Goal: Task Accomplishment & Management: Complete application form

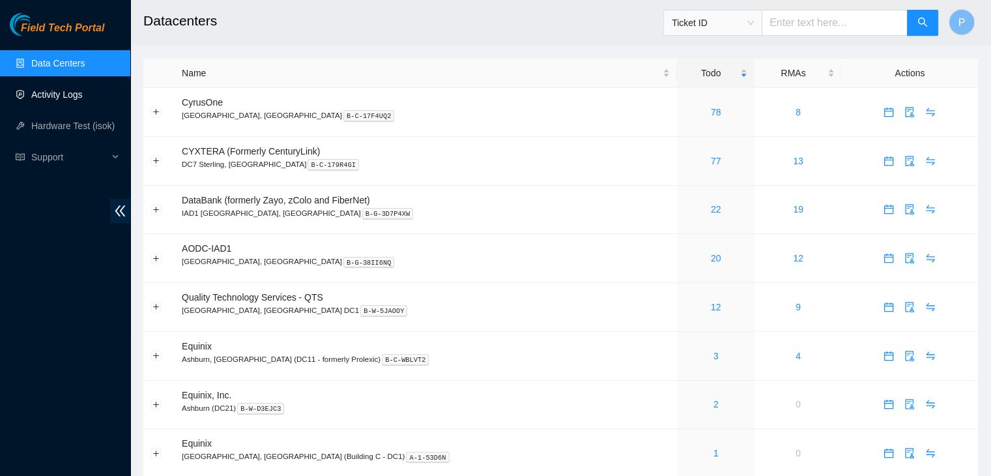
click at [63, 98] on link "Activity Logs" at bounding box center [56, 94] width 51 height 10
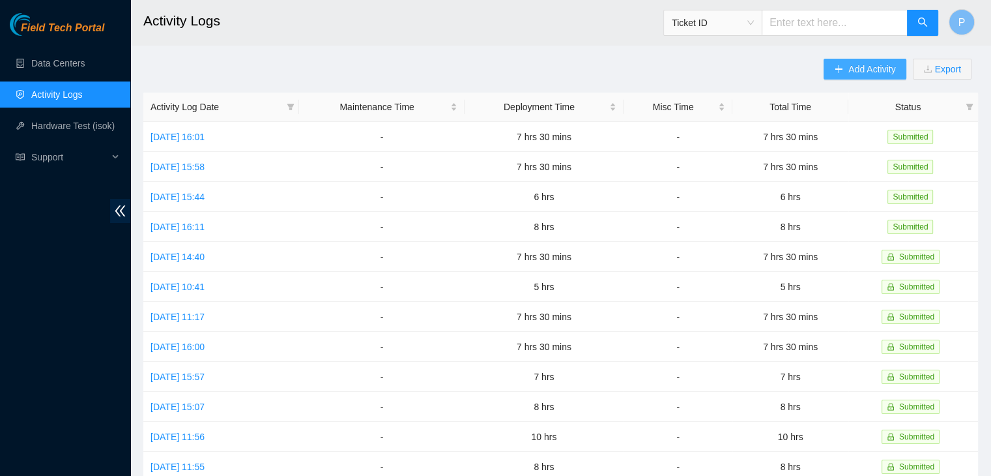
click at [839, 69] on icon "plus" at bounding box center [839, 68] width 7 height 1
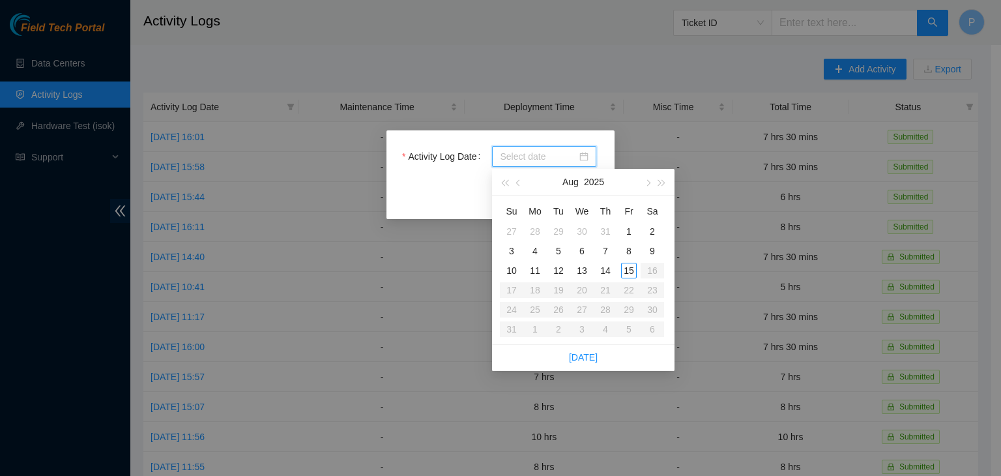
click at [523, 160] on input "Activity Log Date" at bounding box center [538, 156] width 77 height 14
type input "2025-08-14"
click at [608, 276] on div "14" at bounding box center [606, 271] width 16 height 16
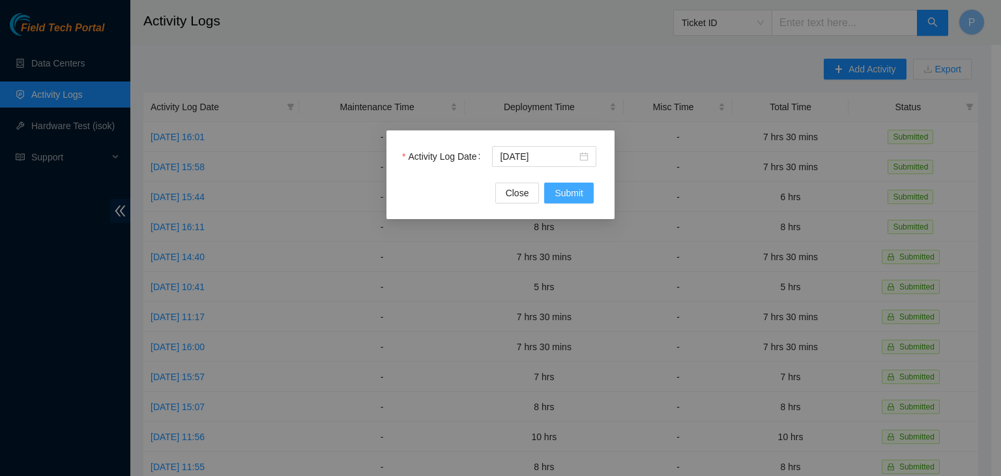
click at [572, 198] on span "Submit" at bounding box center [569, 193] width 29 height 14
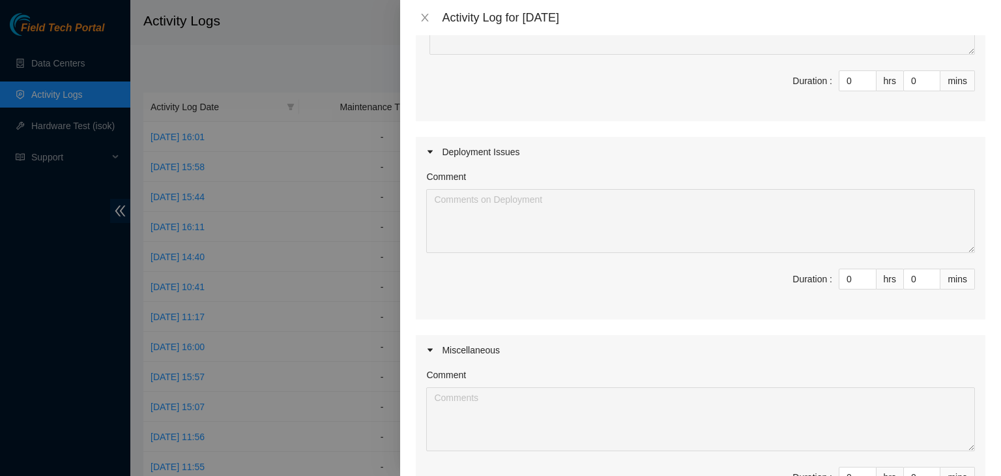
scroll to position [216, 0]
click at [847, 274] on input "0" at bounding box center [857, 279] width 36 height 20
type input "07"
type input "7"
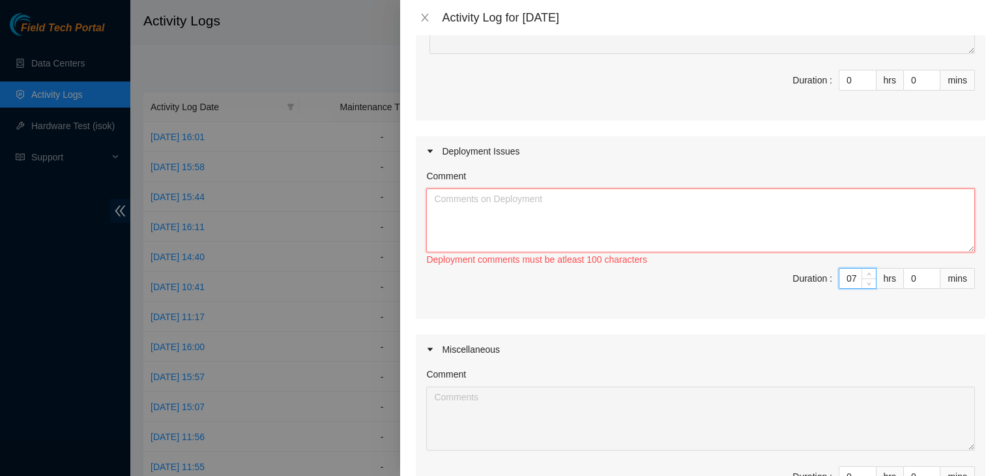
type input "7"
click at [666, 194] on textarea "Comment" at bounding box center [700, 220] width 549 height 64
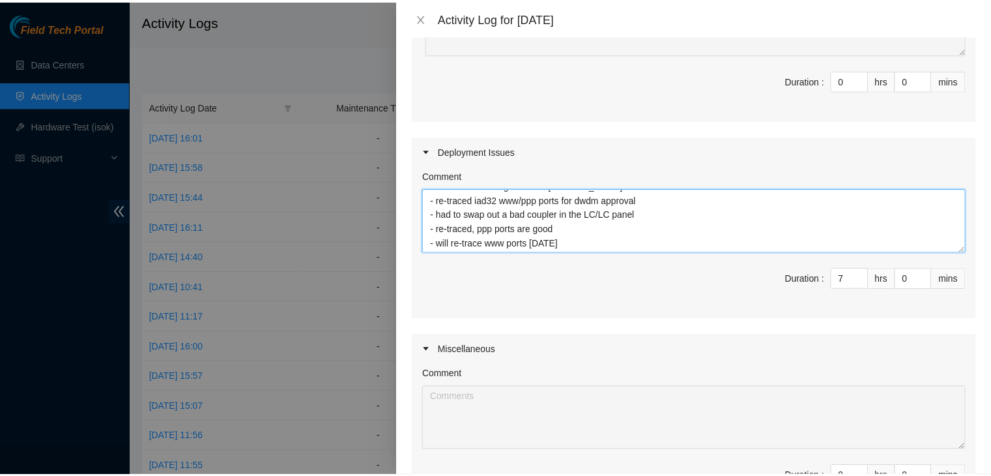
scroll to position [396, 0]
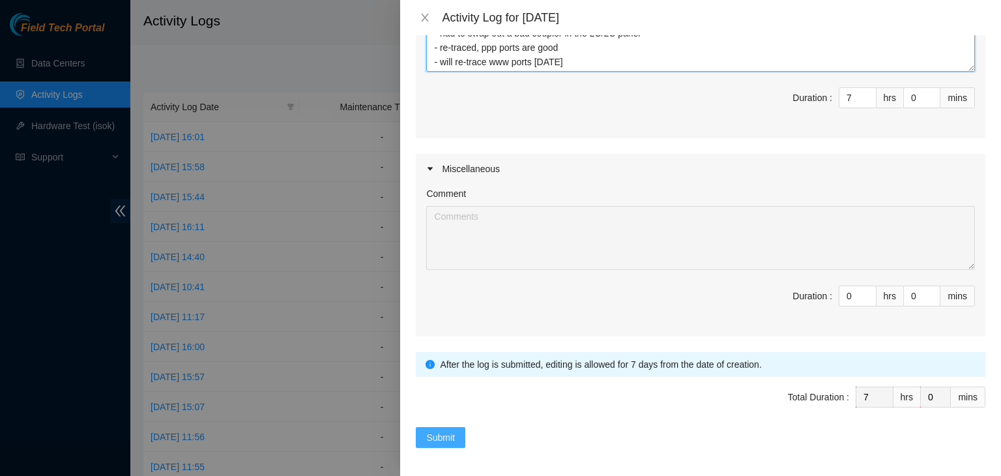
type textarea "- continued working with FT1 Nigel - re-traced iad32 www/ppp ports for dwdm app…"
click at [452, 427] on button "Submit" at bounding box center [441, 437] width 50 height 21
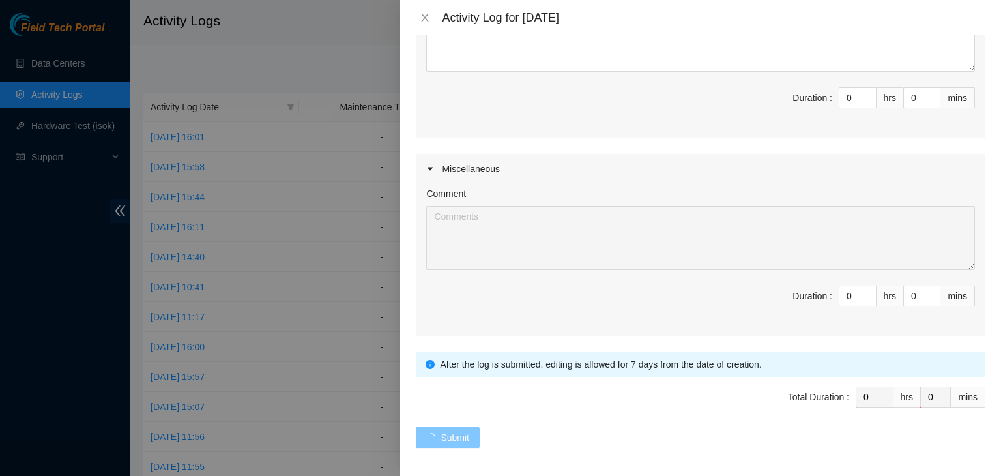
scroll to position [0, 0]
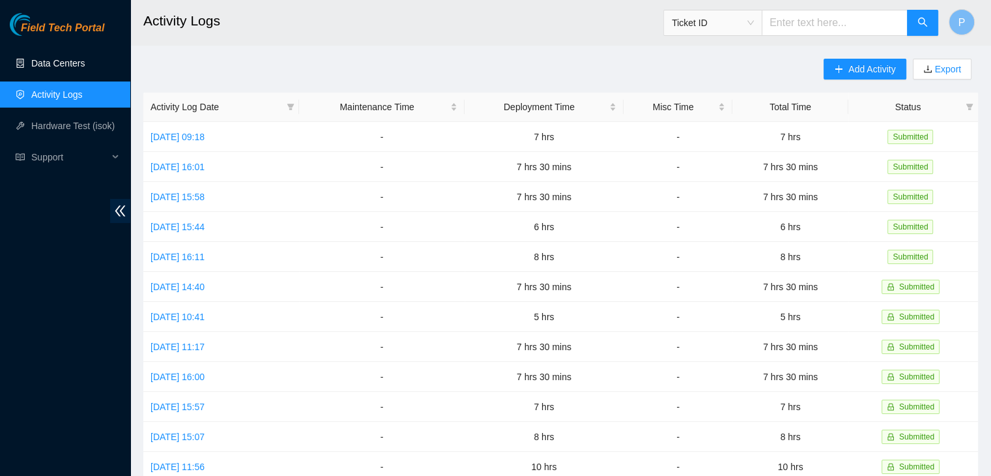
click at [60, 58] on link "Data Centers" at bounding box center [57, 63] width 53 height 10
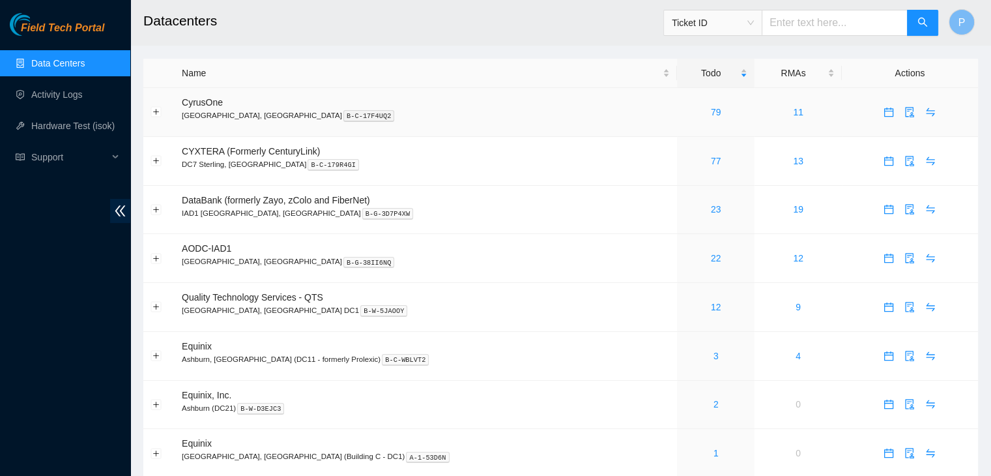
click at [677, 119] on td "79" at bounding box center [716, 112] width 78 height 49
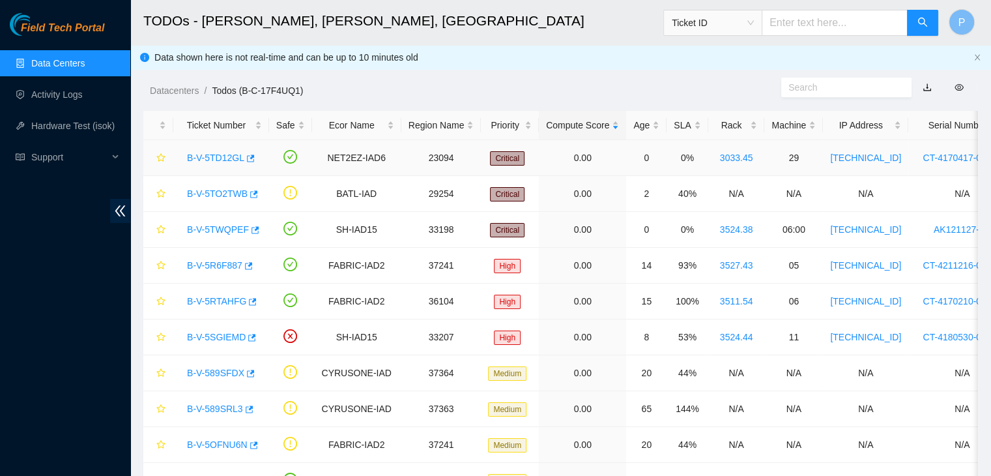
click at [222, 157] on link "B-V-5TD12GL" at bounding box center [215, 158] width 57 height 10
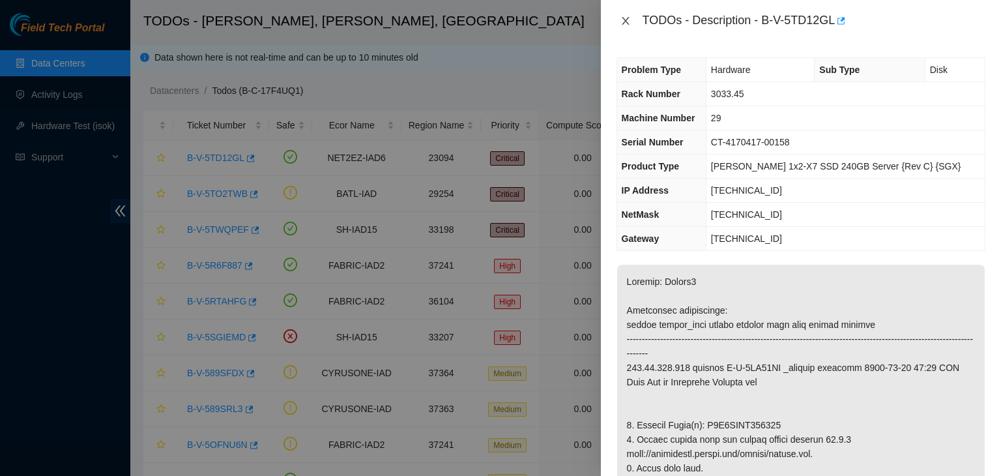
click at [626, 21] on icon "close" at bounding box center [625, 21] width 7 height 8
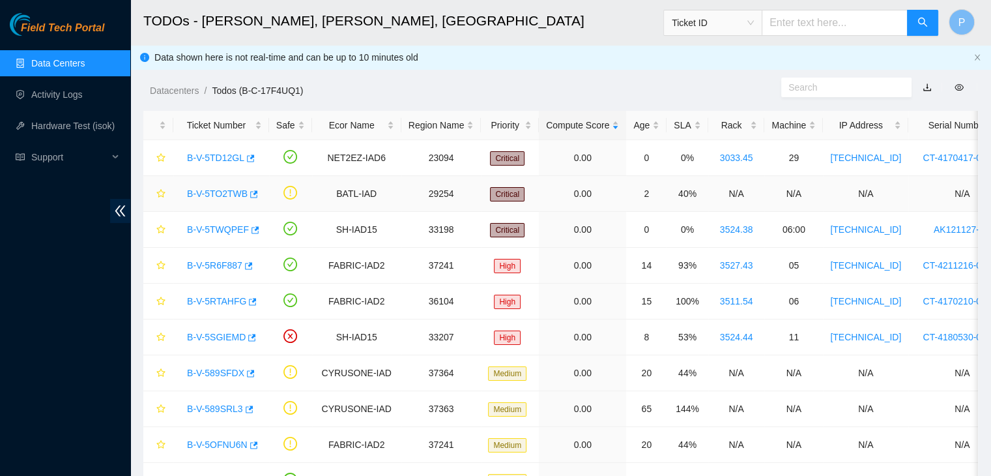
click at [207, 190] on link "B-V-5TO2TWB" at bounding box center [217, 193] width 61 height 10
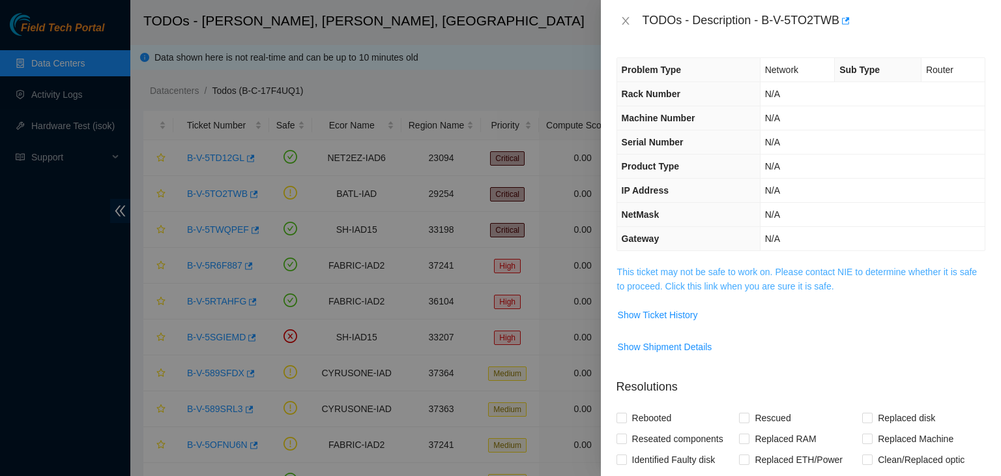
click at [680, 278] on link "This ticket may not be safe to work on. Please contact NIE to determine whether…" at bounding box center [797, 279] width 360 height 25
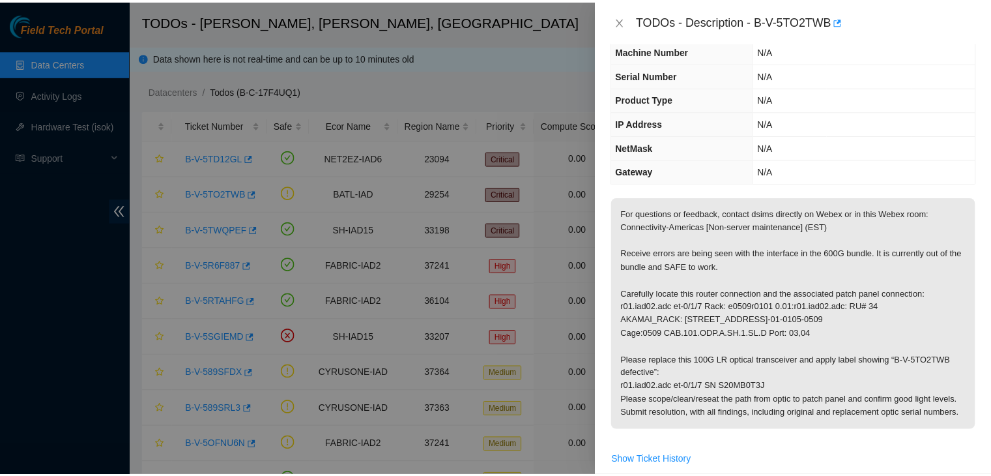
scroll to position [68, 0]
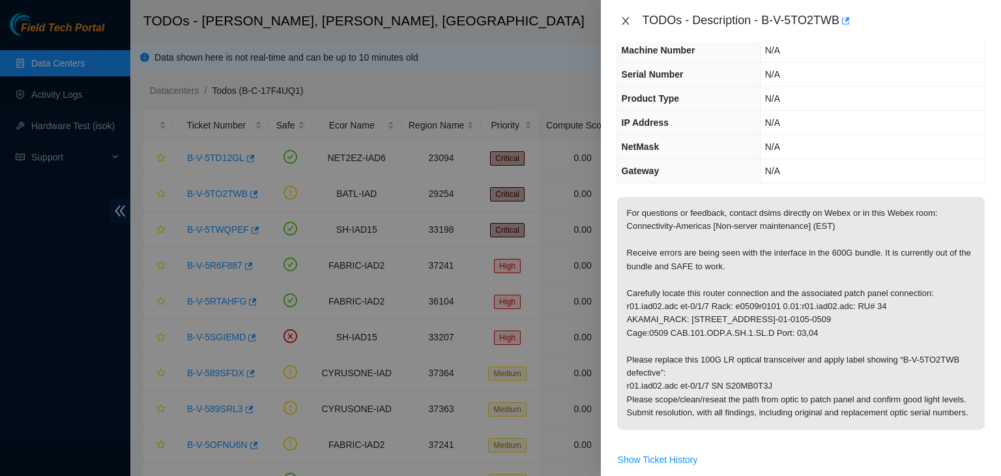
click at [622, 21] on icon "close" at bounding box center [625, 21] width 10 height 10
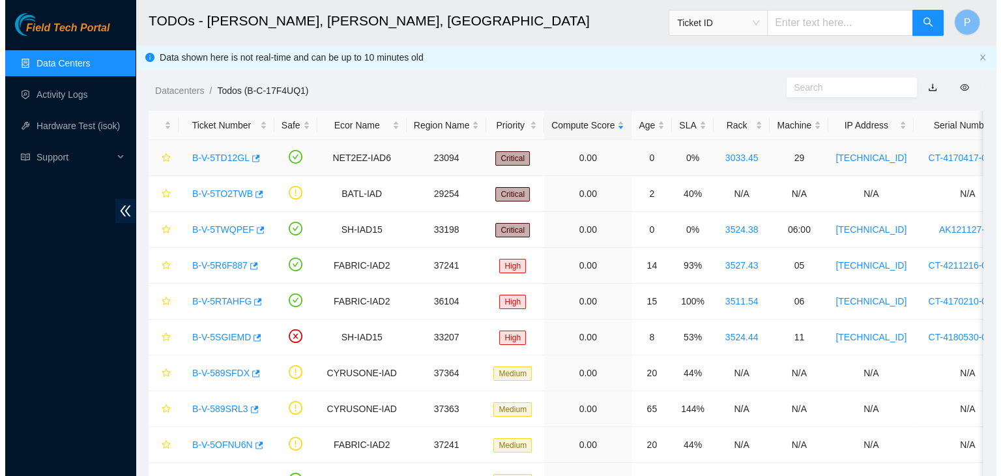
scroll to position [96, 0]
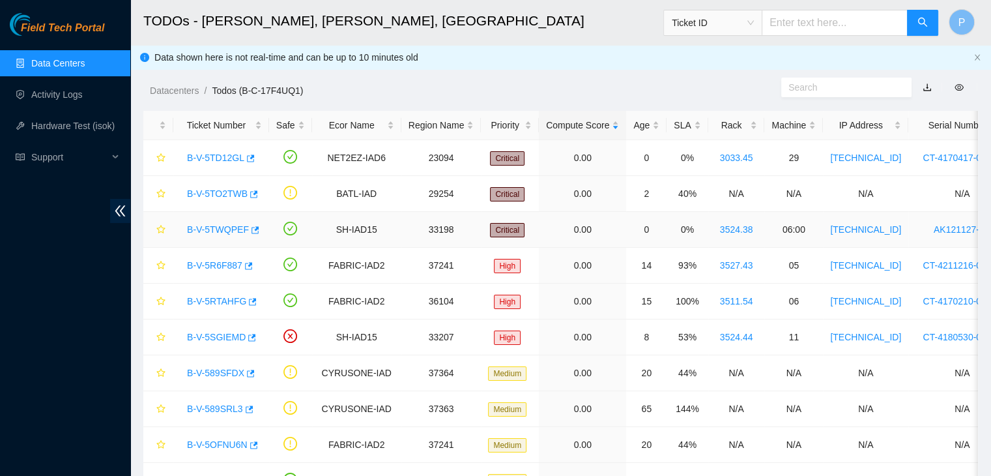
click at [216, 222] on div "B-V-5TWQPEF" at bounding box center [221, 229] width 81 height 21
click at [216, 227] on link "B-V-5TWQPEF" at bounding box center [218, 229] width 62 height 10
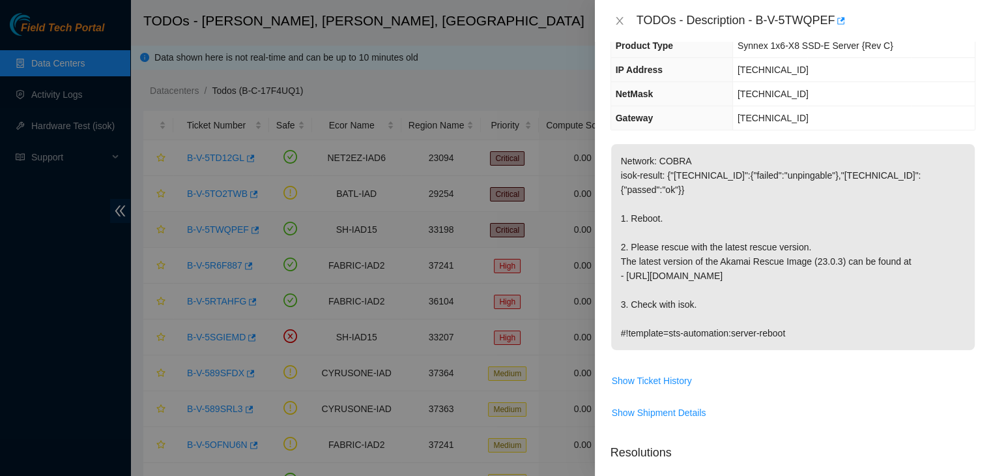
scroll to position [68, 0]
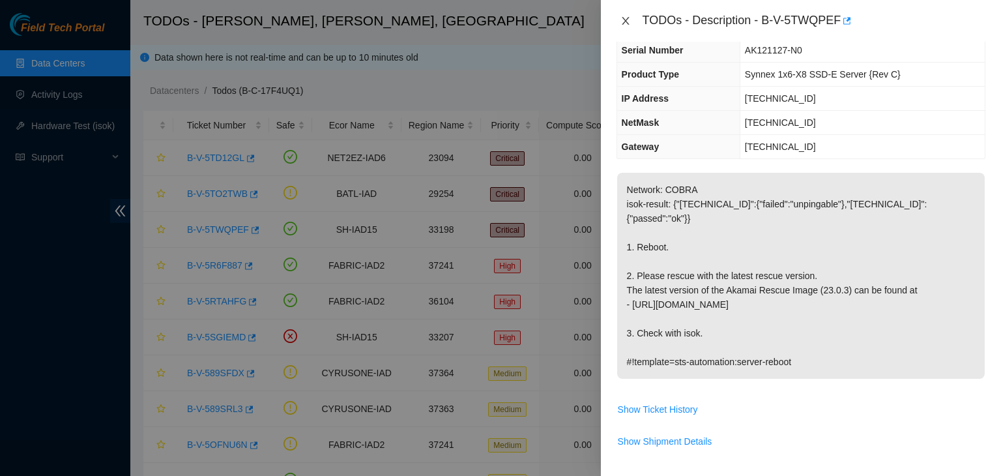
click at [627, 19] on icon "close" at bounding box center [625, 21] width 7 height 8
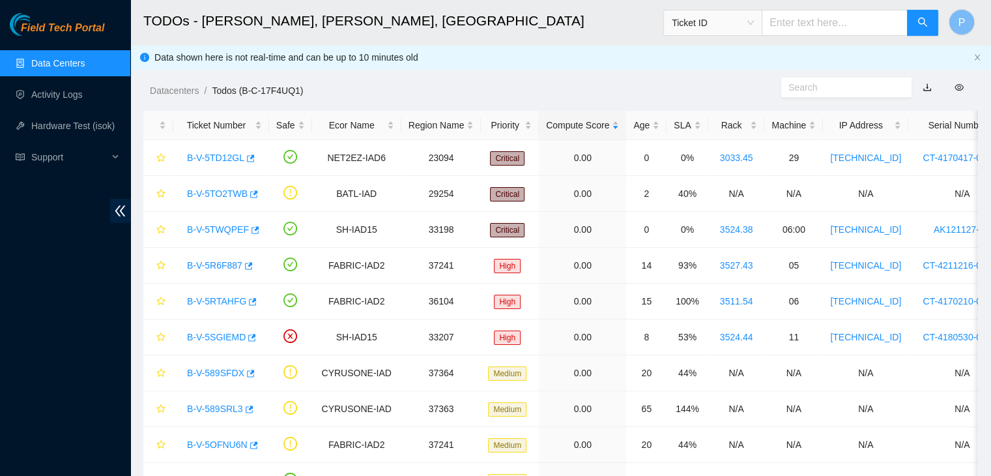
scroll to position [96, 0]
click at [91, 287] on div "Field Tech Portal Data Centers Activity Logs Hardware Test (isok) Support" at bounding box center [65, 244] width 130 height 463
click at [80, 64] on link "Data Centers" at bounding box center [57, 63] width 53 height 10
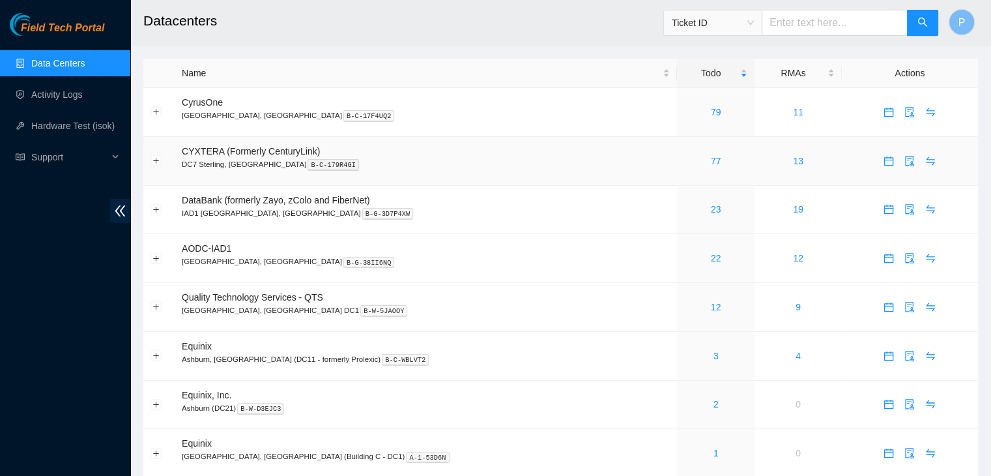
click at [684, 163] on div "77" at bounding box center [715, 161] width 63 height 14
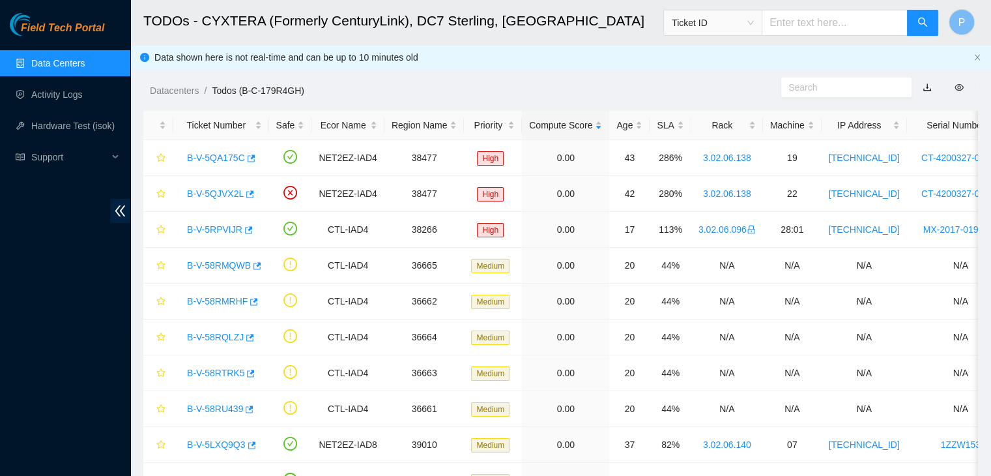
click at [70, 78] on ul "Data Centers Activity Logs Hardware Test (isok) Support" at bounding box center [65, 110] width 130 height 125
click at [68, 63] on link "Data Centers" at bounding box center [57, 63] width 53 height 10
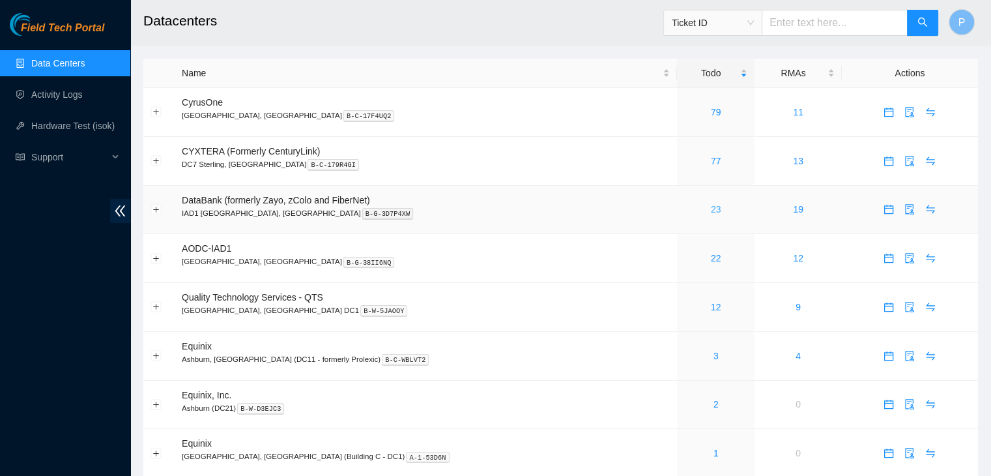
click at [711, 204] on link "23" at bounding box center [716, 209] width 10 height 10
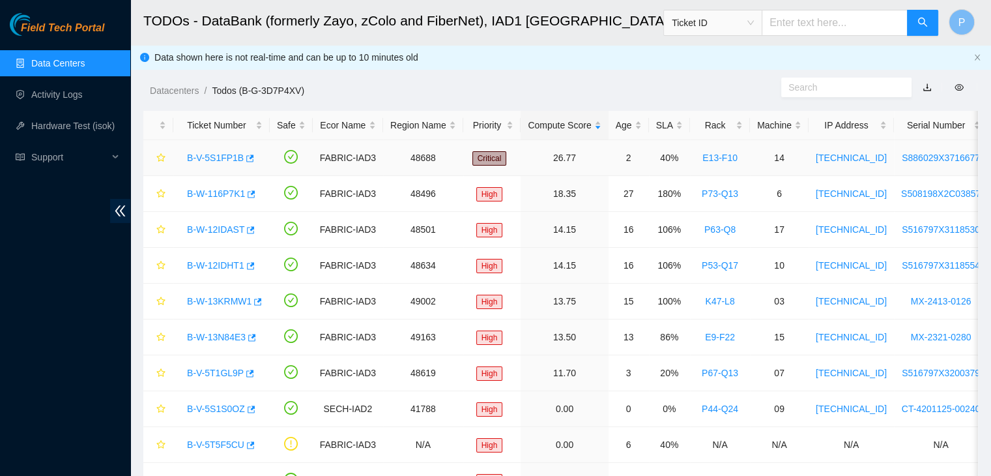
click at [215, 159] on link "B-V-5S1FP1B" at bounding box center [215, 158] width 57 height 10
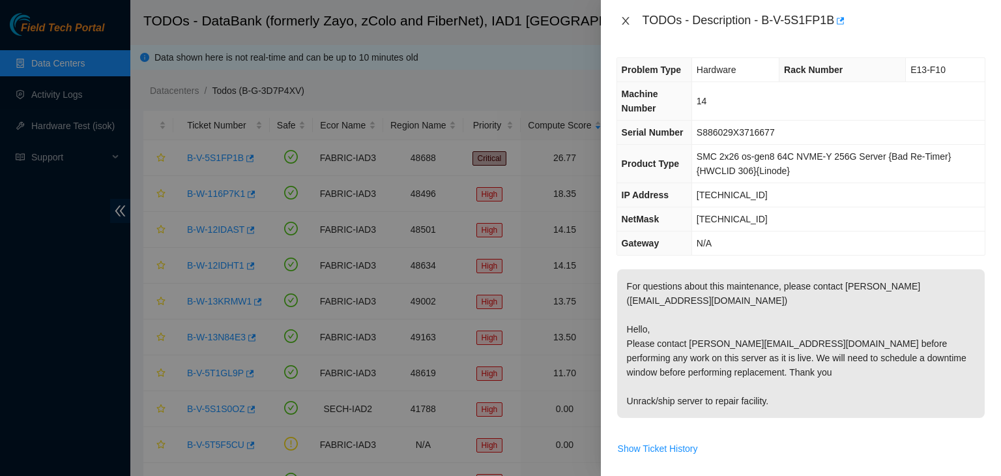
click at [623, 24] on icon "close" at bounding box center [625, 21] width 10 height 10
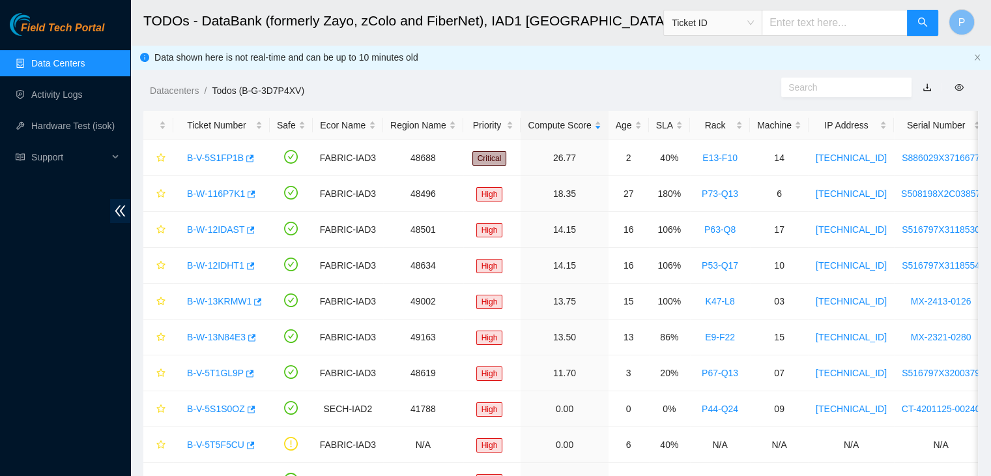
click at [59, 68] on link "Data Centers" at bounding box center [57, 63] width 53 height 10
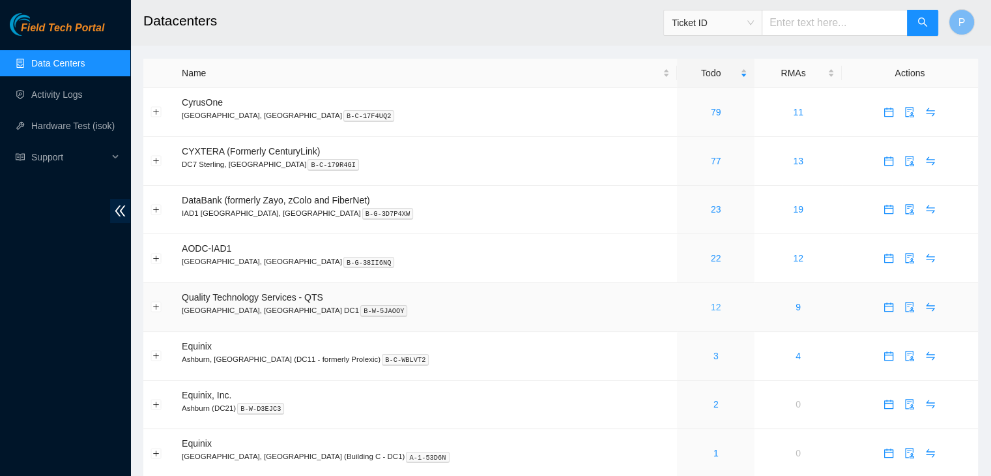
click at [711, 304] on link "12" at bounding box center [716, 307] width 10 height 10
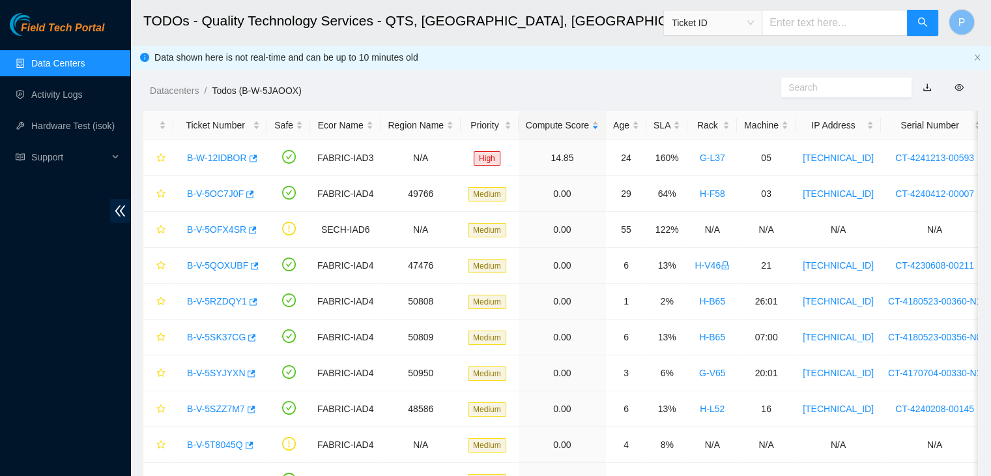
click at [50, 68] on link "Data Centers" at bounding box center [57, 63] width 53 height 10
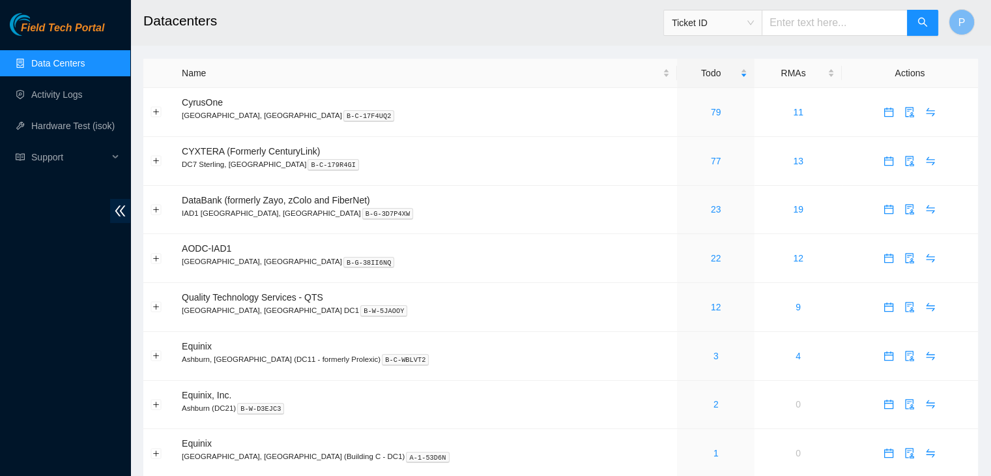
click at [0, 457] on div "Field Tech Portal Data Centers Activity Logs Hardware Test (isok) Support" at bounding box center [65, 244] width 130 height 463
click at [86, 432] on div "Field Tech Portal Data Centers Activity Logs Hardware Test (isok) Support" at bounding box center [65, 244] width 130 height 463
click at [85, 385] on div "Field Tech Portal Data Centers Activity Logs Hardware Test (isok) Support" at bounding box center [65, 244] width 130 height 463
